Goal: Task Accomplishment & Management: Complete application form

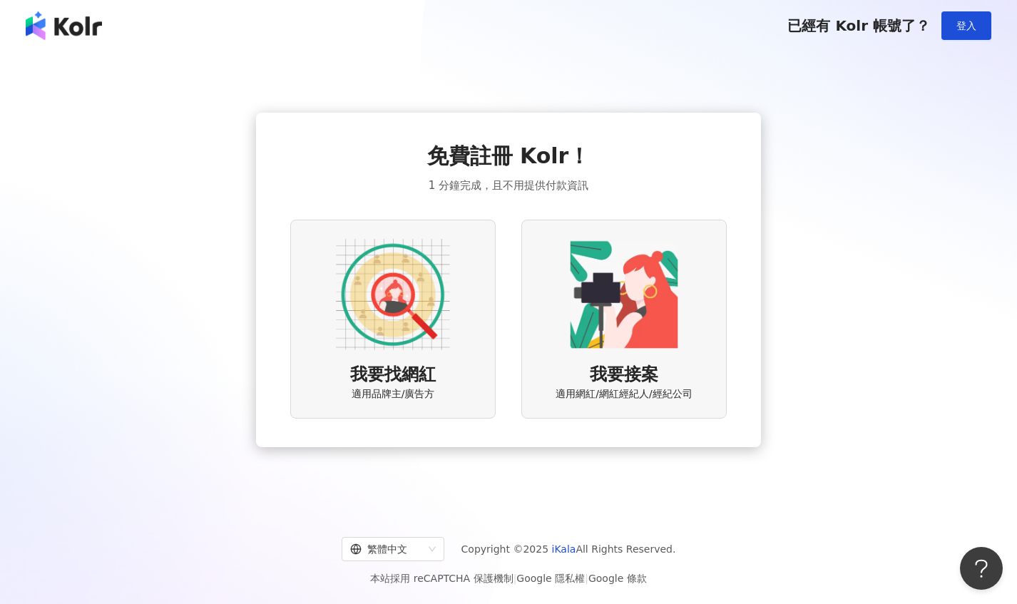
click at [389, 329] on img at bounding box center [393, 294] width 114 height 114
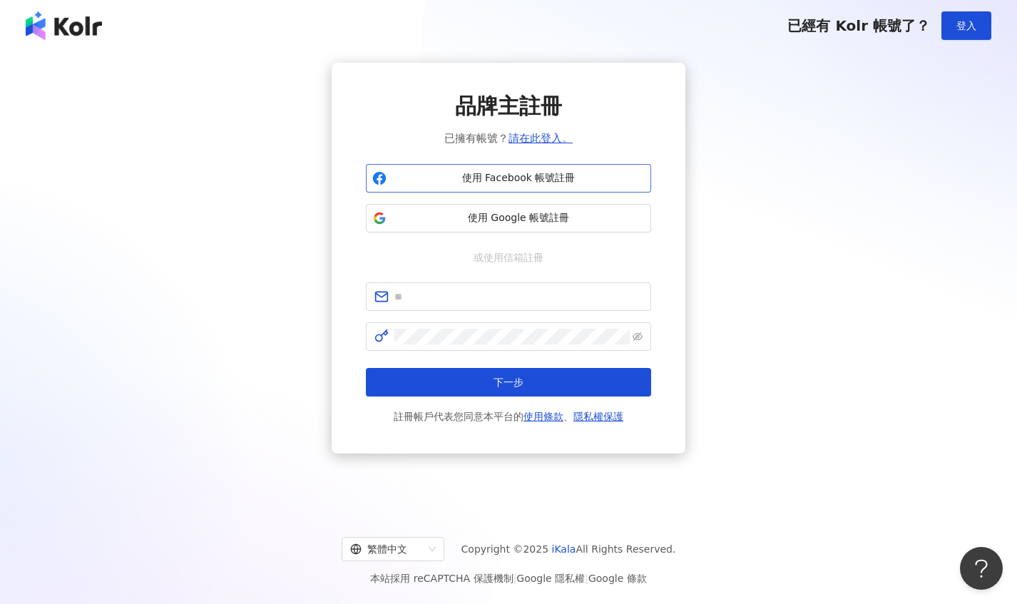
click at [534, 173] on span "使用 Facebook 帳號註冊" at bounding box center [518, 178] width 252 height 14
click at [787, 314] on div "品牌主註冊 已擁有帳號？ 請在此登入。 使用 Facebook 帳號註冊 使用 Google 帳號註冊 或使用信箱註冊 下一步 註冊帳戶代表您同意本平台的 使…" at bounding box center [508, 258] width 983 height 391
